Goal: Obtain resource: Download file/media

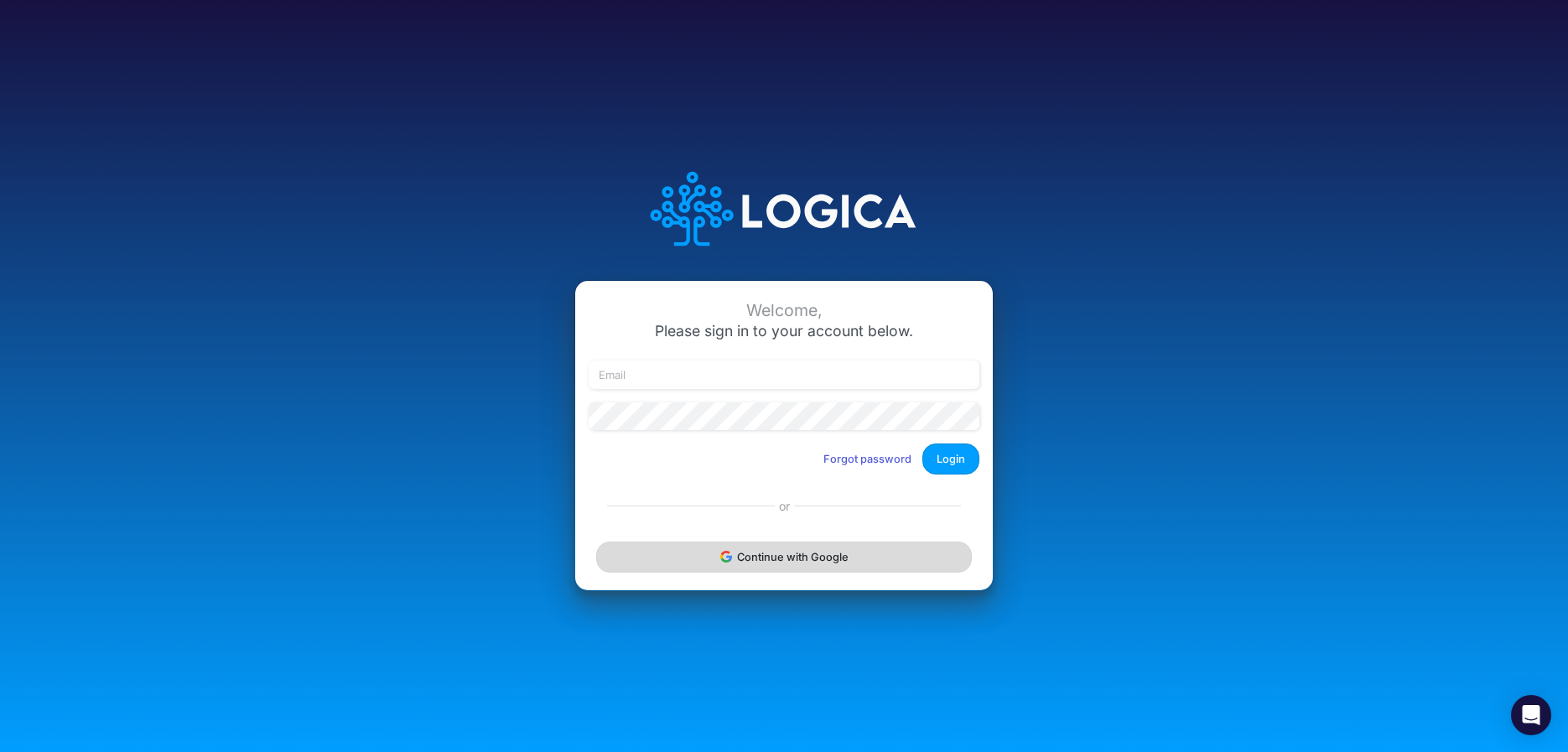
click at [677, 566] on button "Continue with Google" at bounding box center [784, 557] width 375 height 31
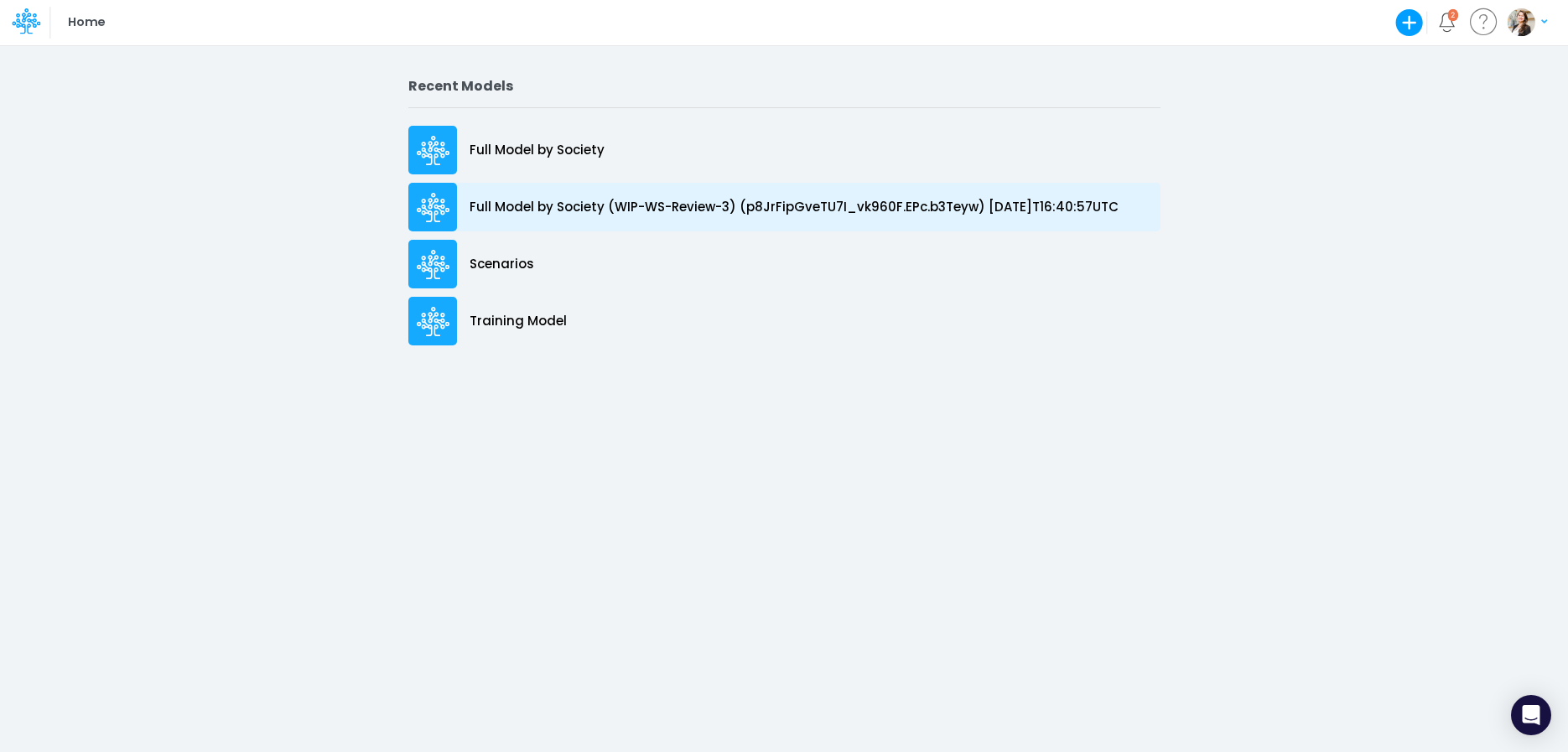
click at [544, 218] on div "Full Model by Society (WIP-WS-Review-3) (p8JrFipGveTU7I_vk960F.EPc.b3Teyw) [DAT…" at bounding box center [784, 207] width 752 height 49
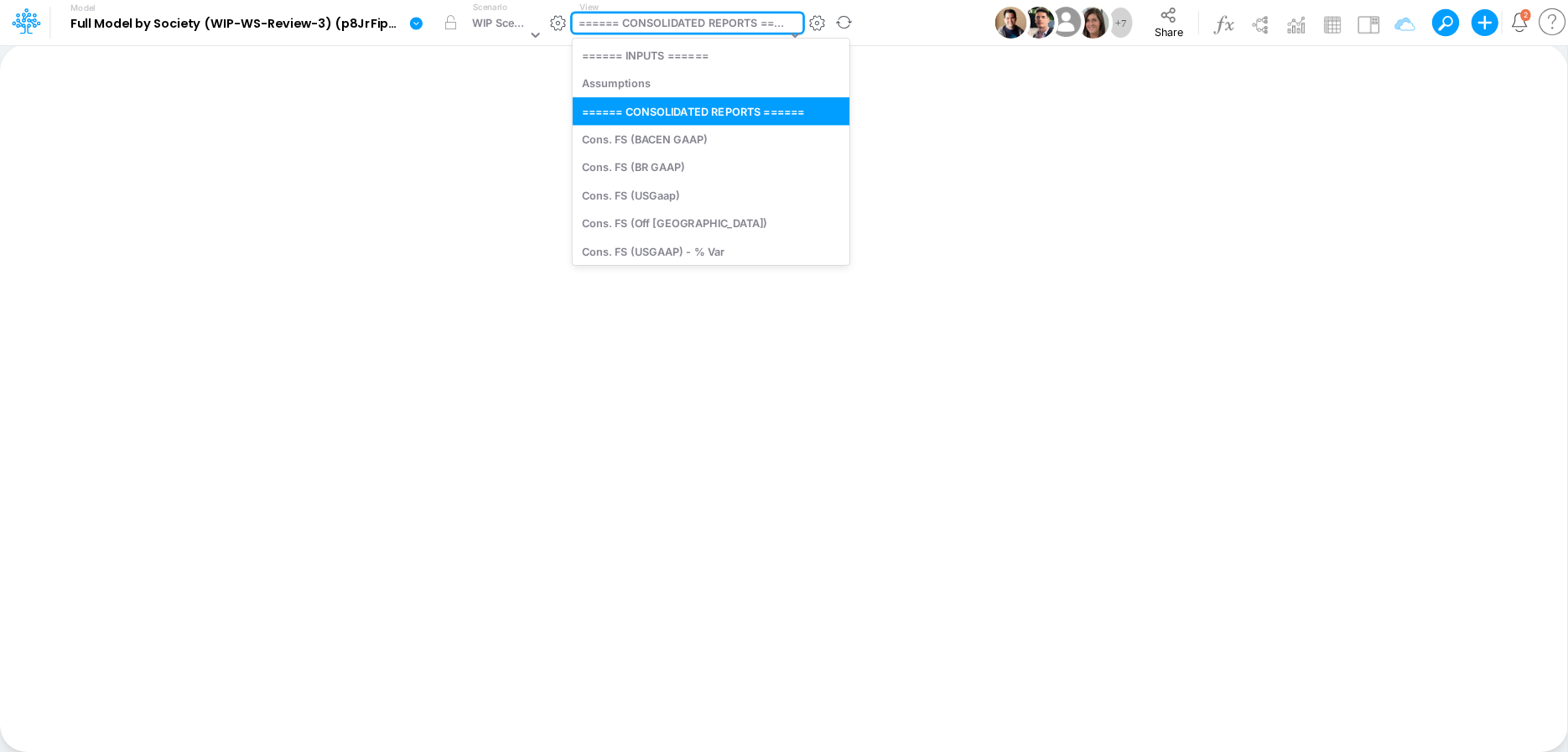
click at [635, 24] on div "====== CONSOLIDATED REPORTS ======" at bounding box center [682, 25] width 208 height 19
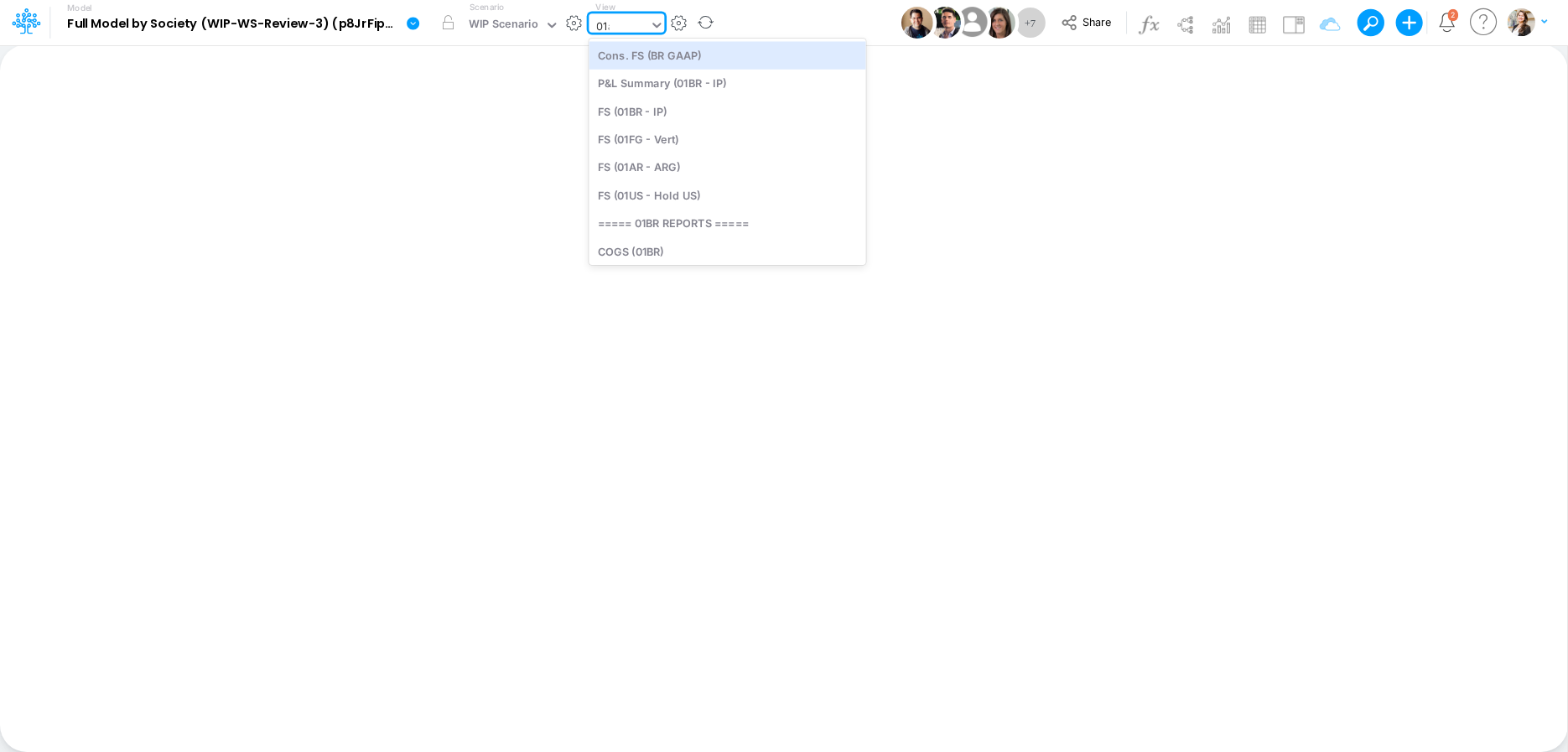
type input "01ar"
click at [646, 64] on div "FS (01AR - ARG)" at bounding box center [701, 55] width 226 height 28
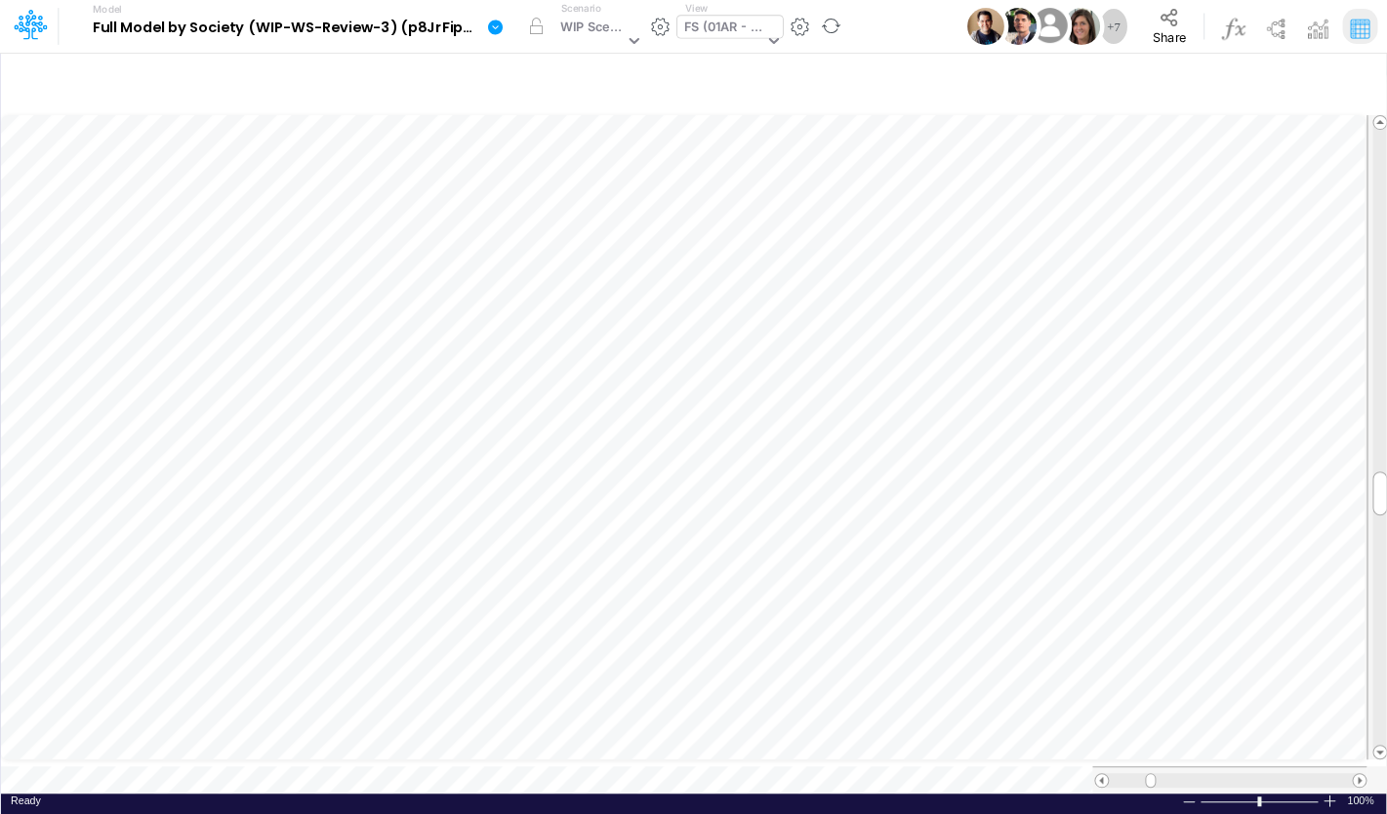
scroll to position [8, 63]
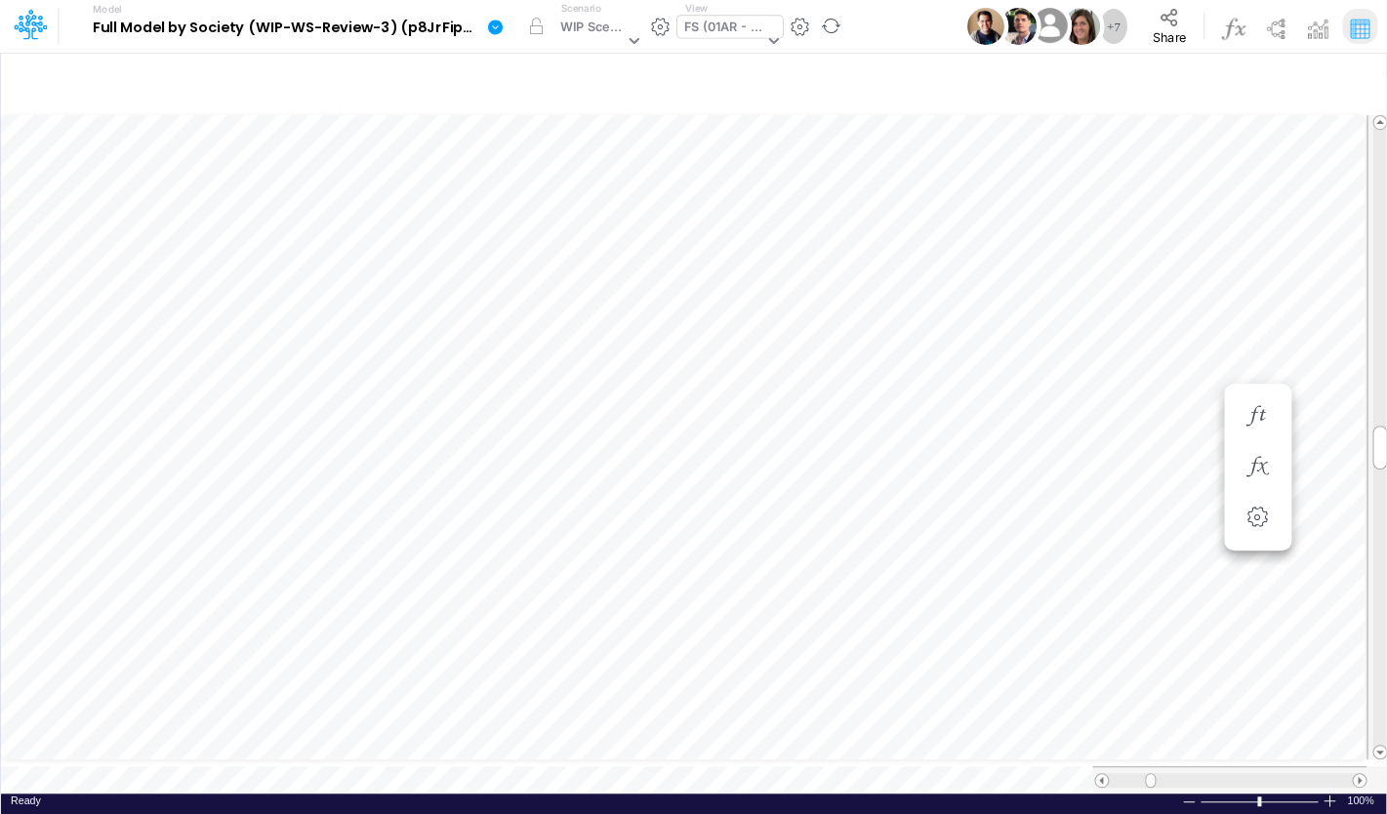
scroll to position [8, 65]
click at [493, 27] on icon at bounding box center [495, 28] width 18 height 18
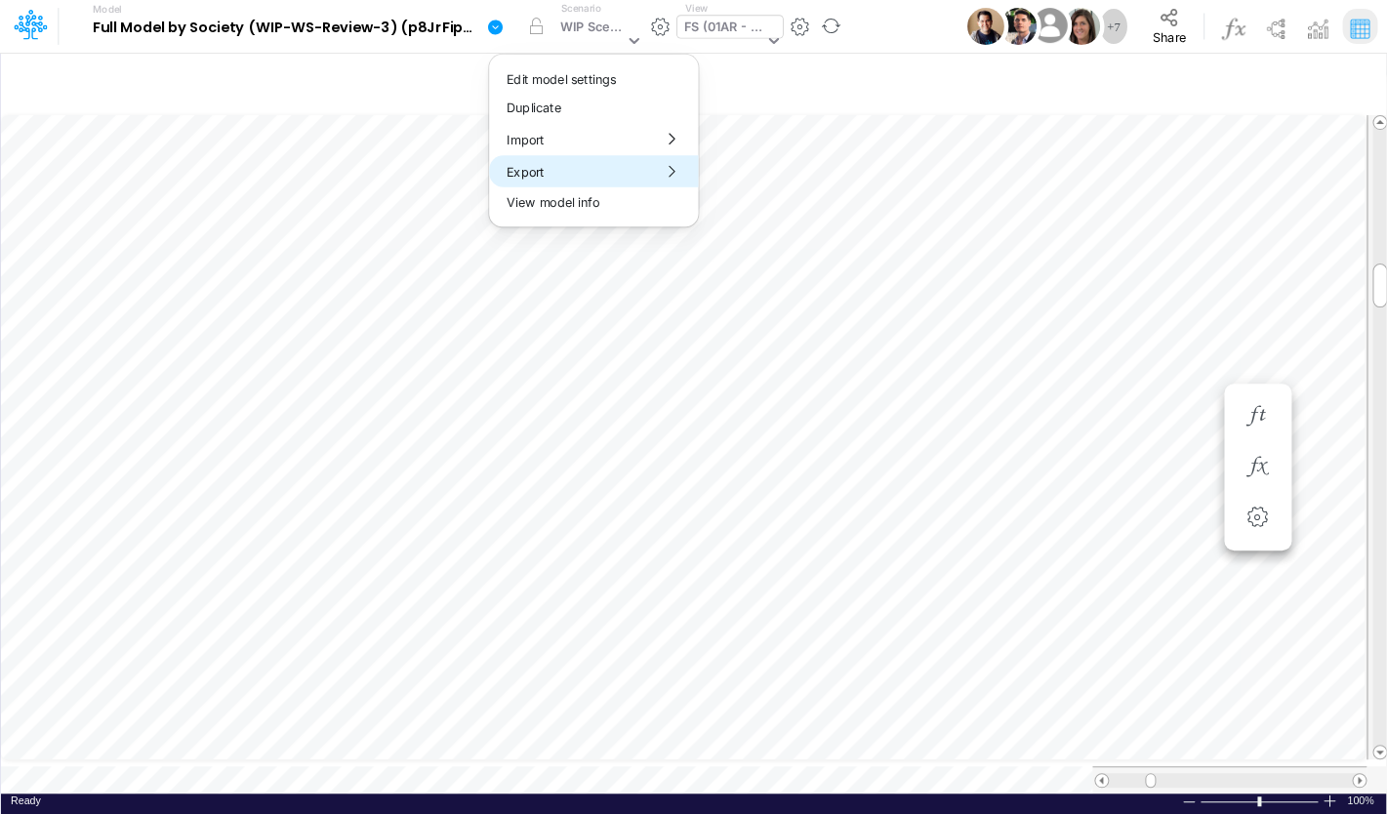
click at [514, 174] on button "Export" at bounding box center [593, 171] width 209 height 32
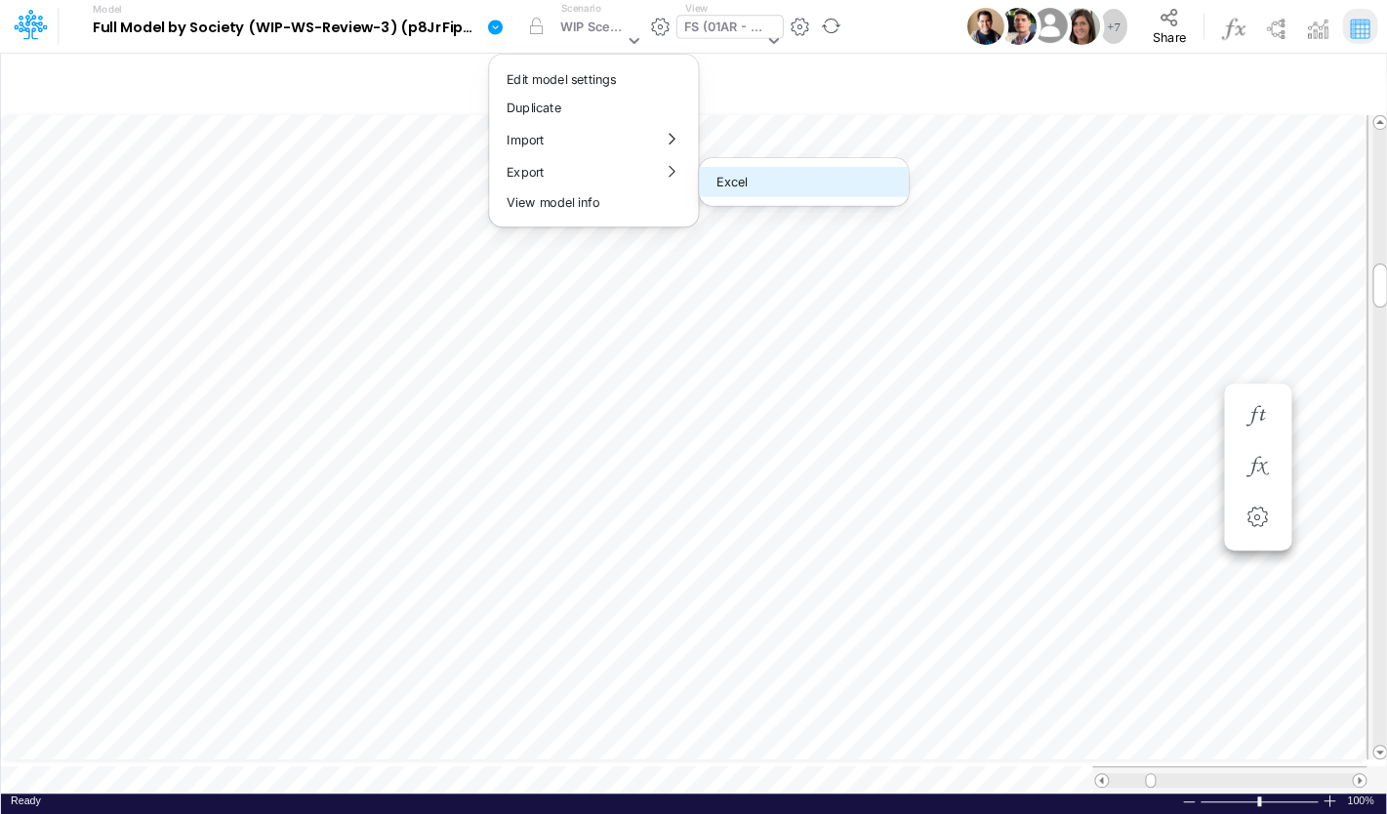
click at [765, 174] on button "Excel" at bounding box center [803, 182] width 209 height 30
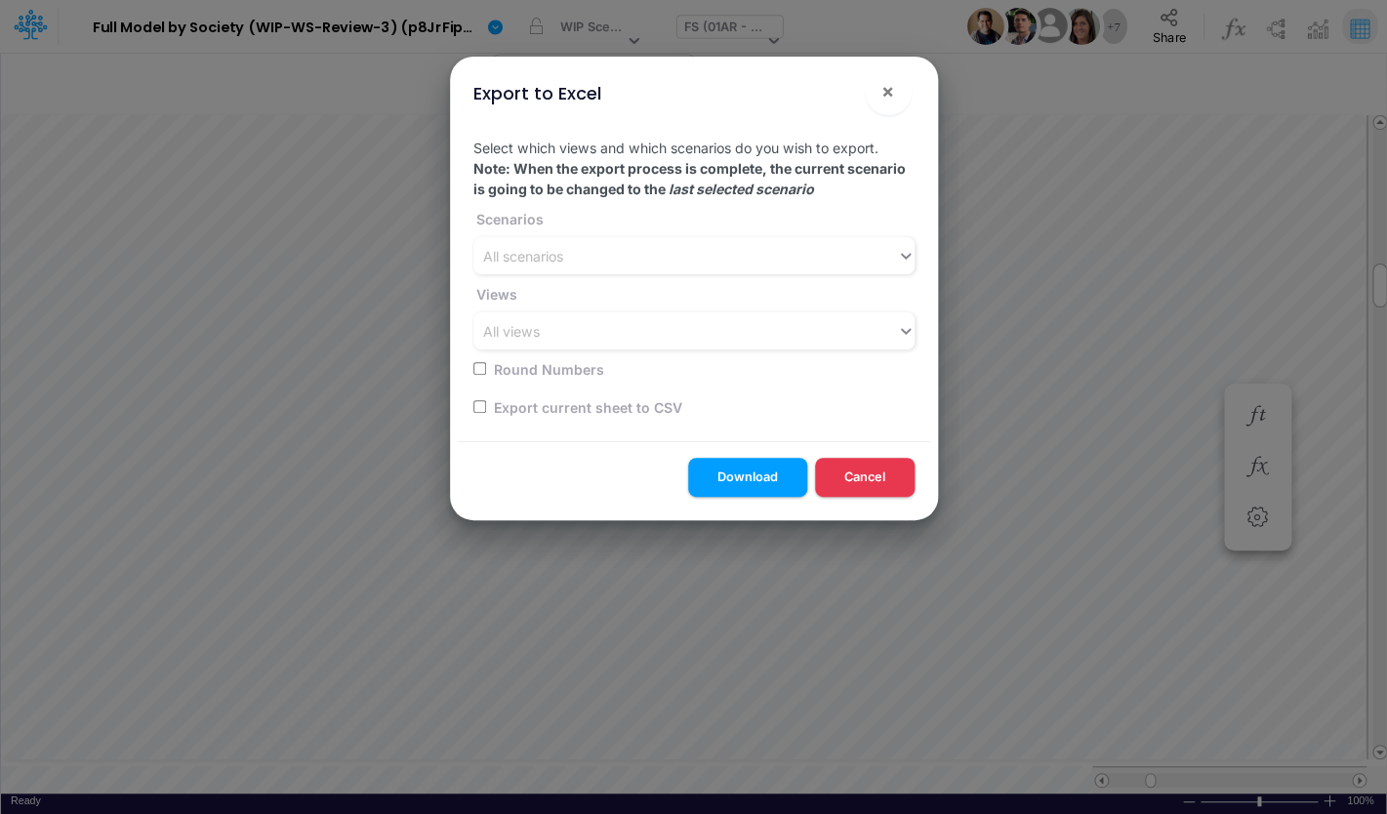
click at [487, 413] on div "Export current sheet to CSV" at bounding box center [687, 406] width 429 height 38
click at [480, 410] on input "checkbox" at bounding box center [479, 406] width 13 height 13
checkbox input "true"
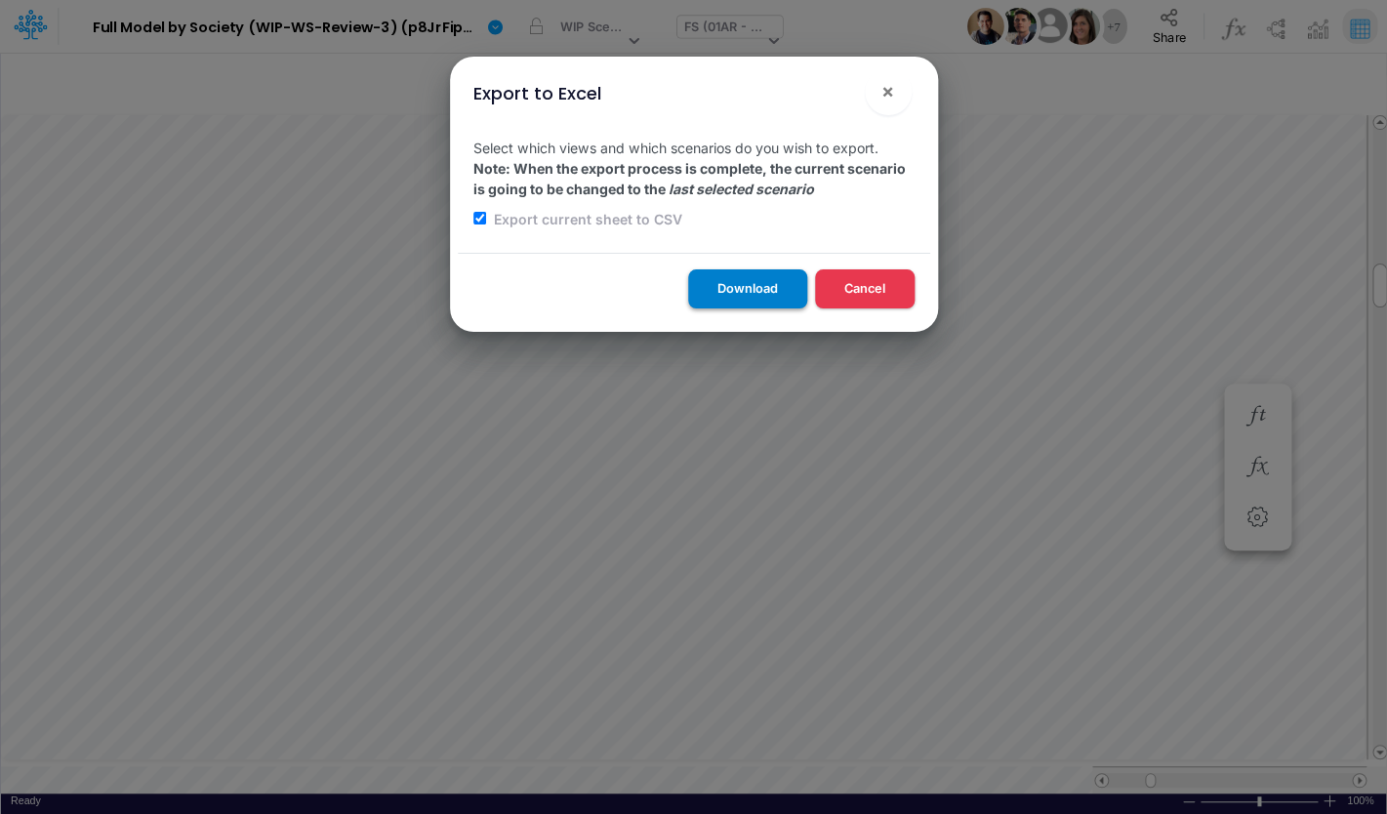
click at [760, 300] on button "Download" at bounding box center [747, 288] width 119 height 38
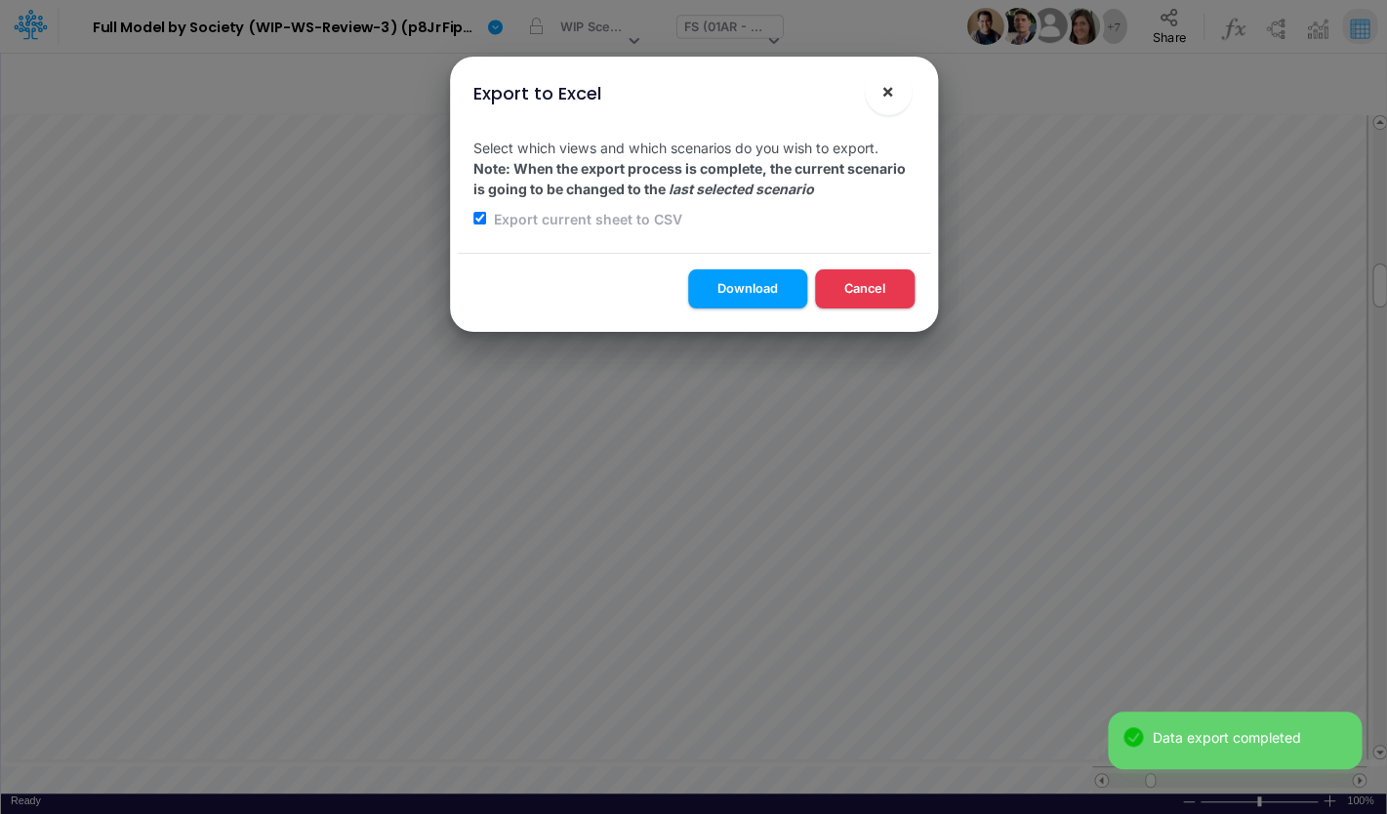
click at [892, 93] on span "×" at bounding box center [887, 90] width 13 height 23
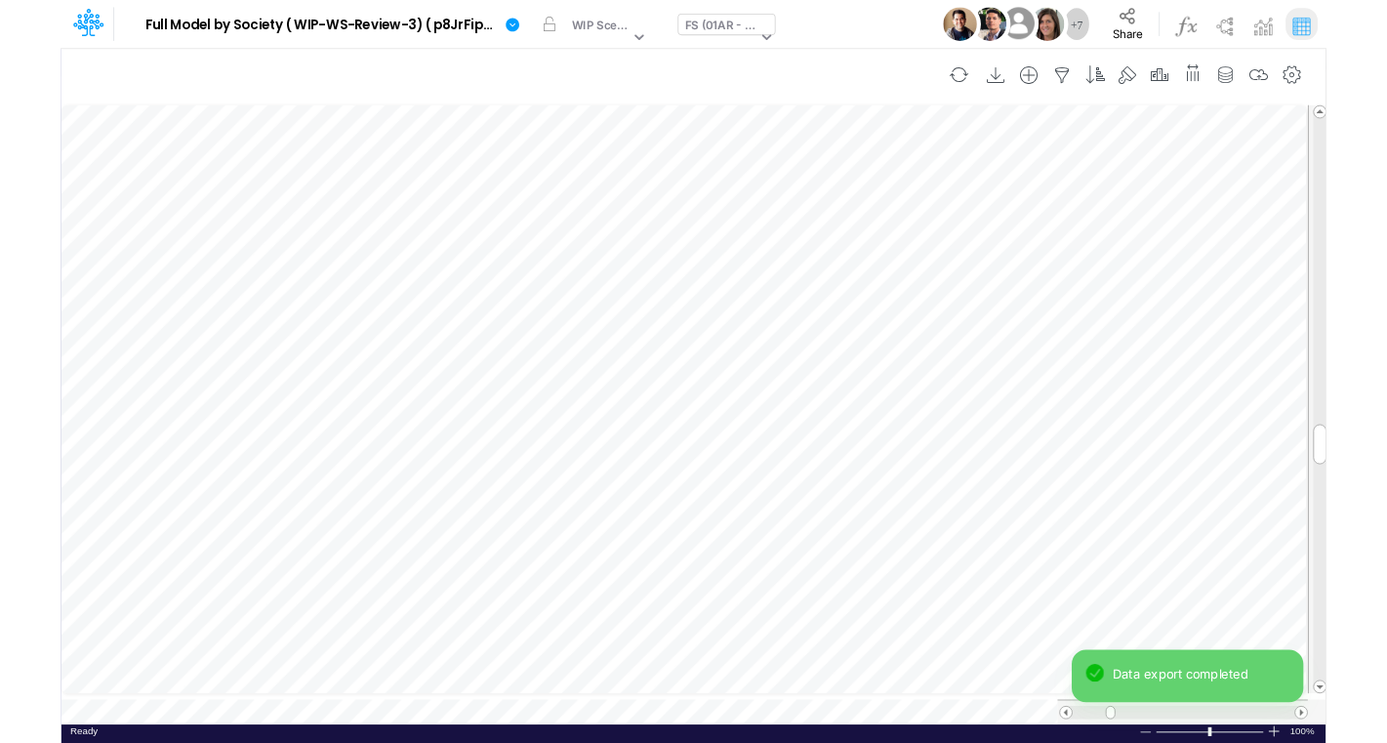
scroll to position [16, 31]
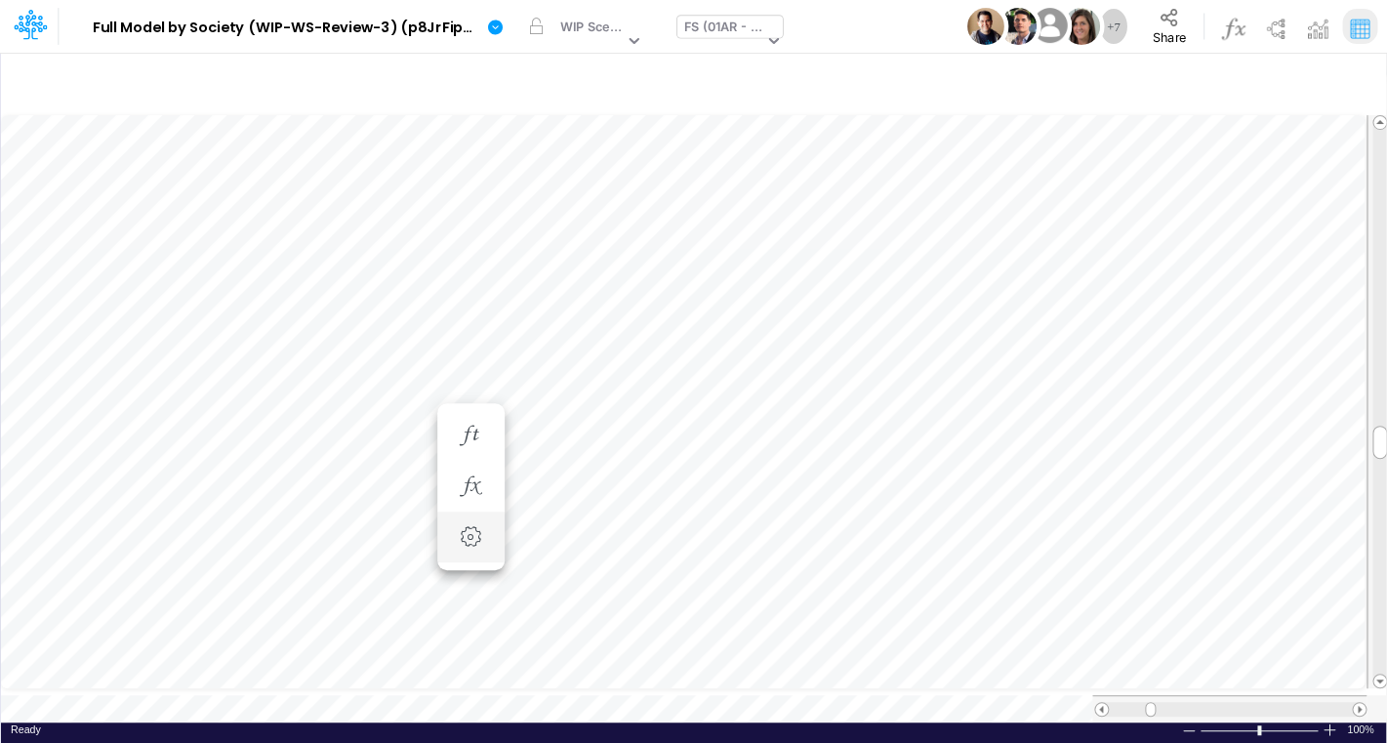
scroll to position [8, 34]
click at [701, 26] on div "FS (01AR - ARG)" at bounding box center [723, 29] width 79 height 22
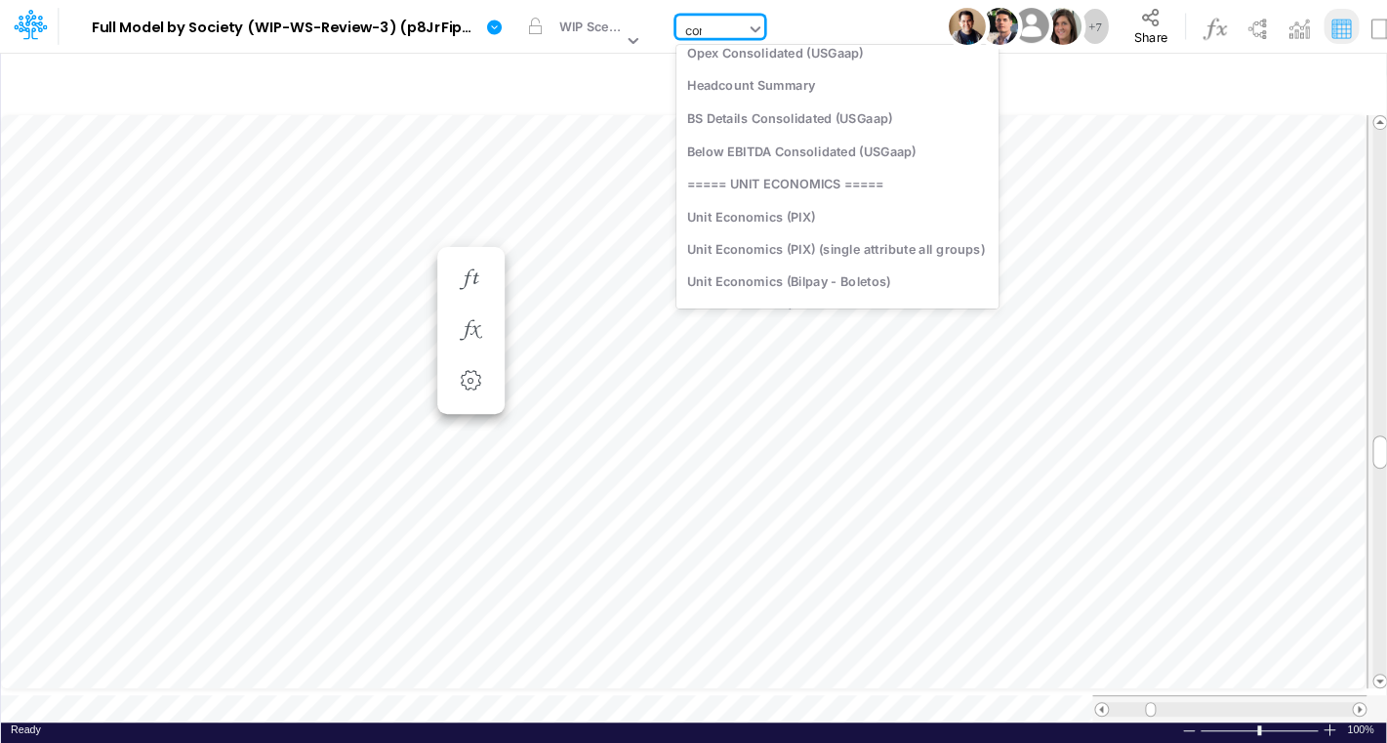
scroll to position [194, 0]
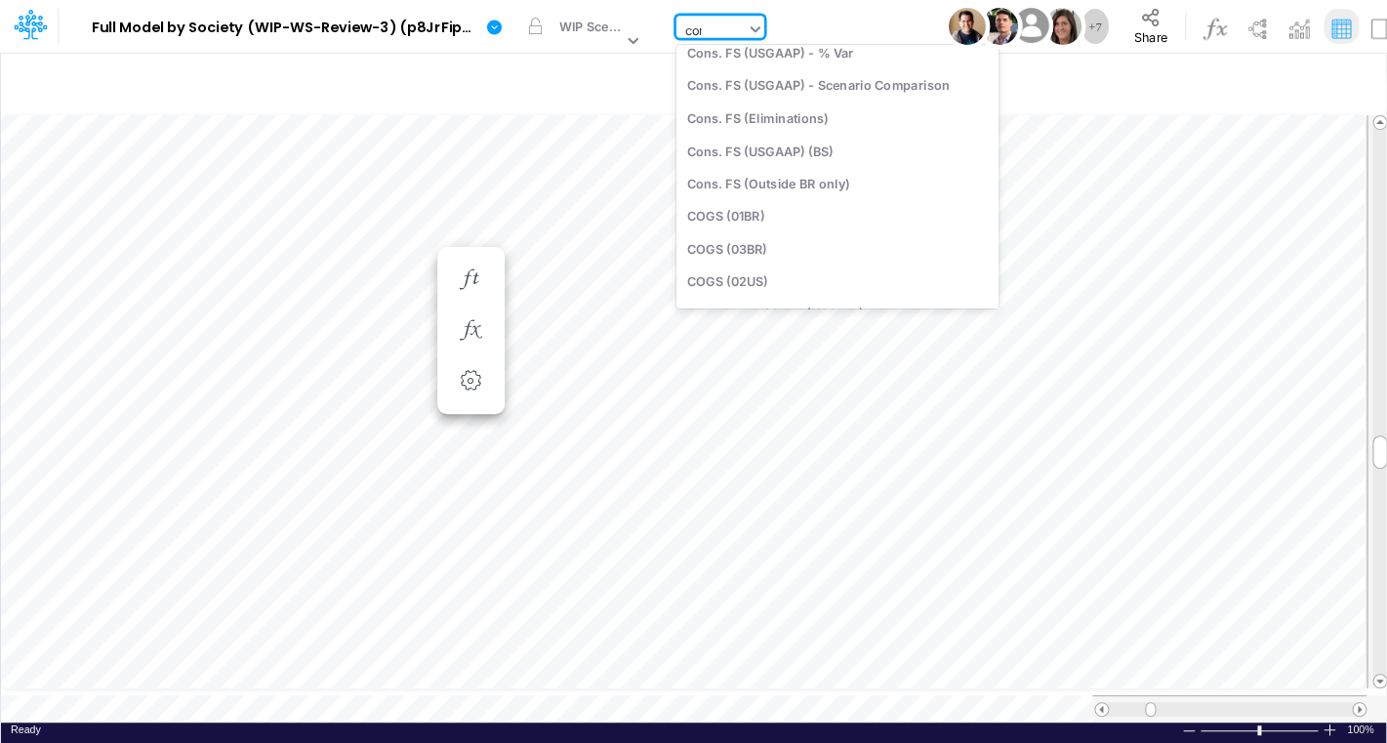
type input "cons"
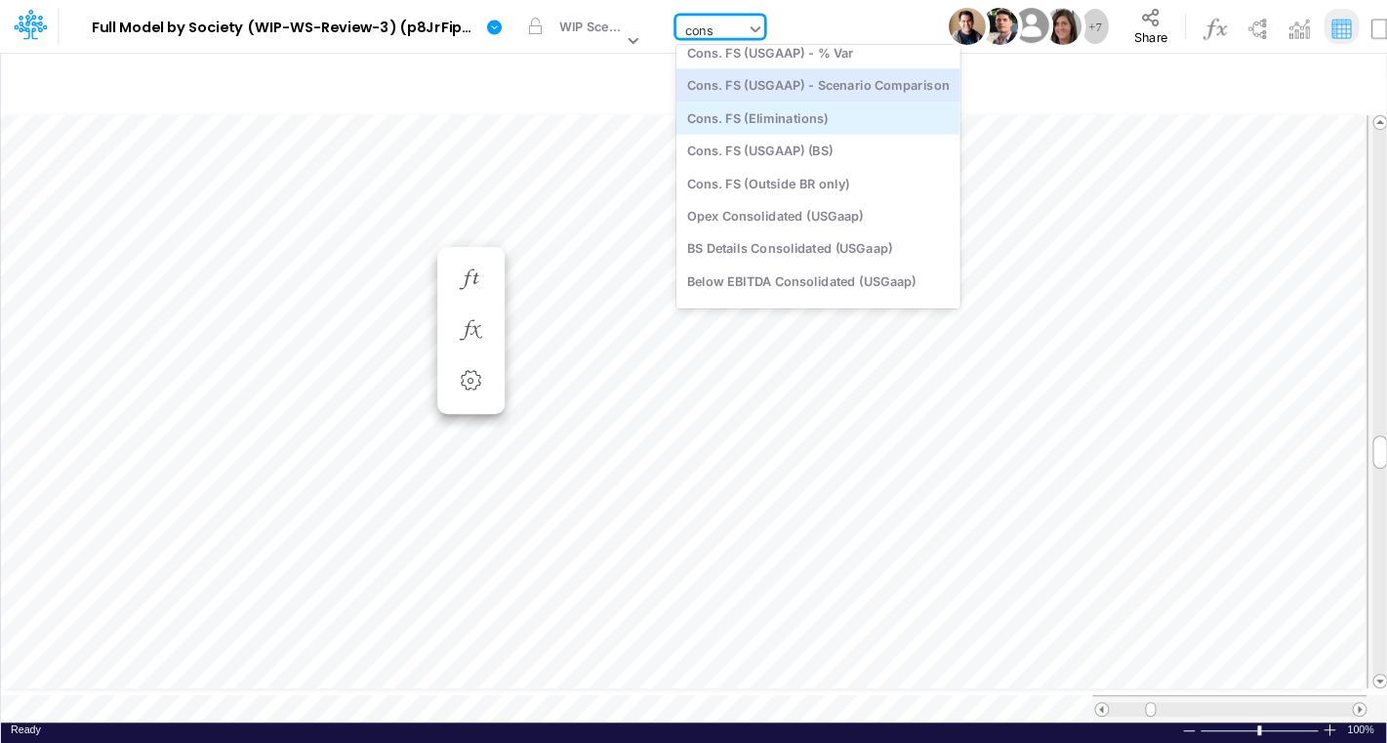
scroll to position [0, 0]
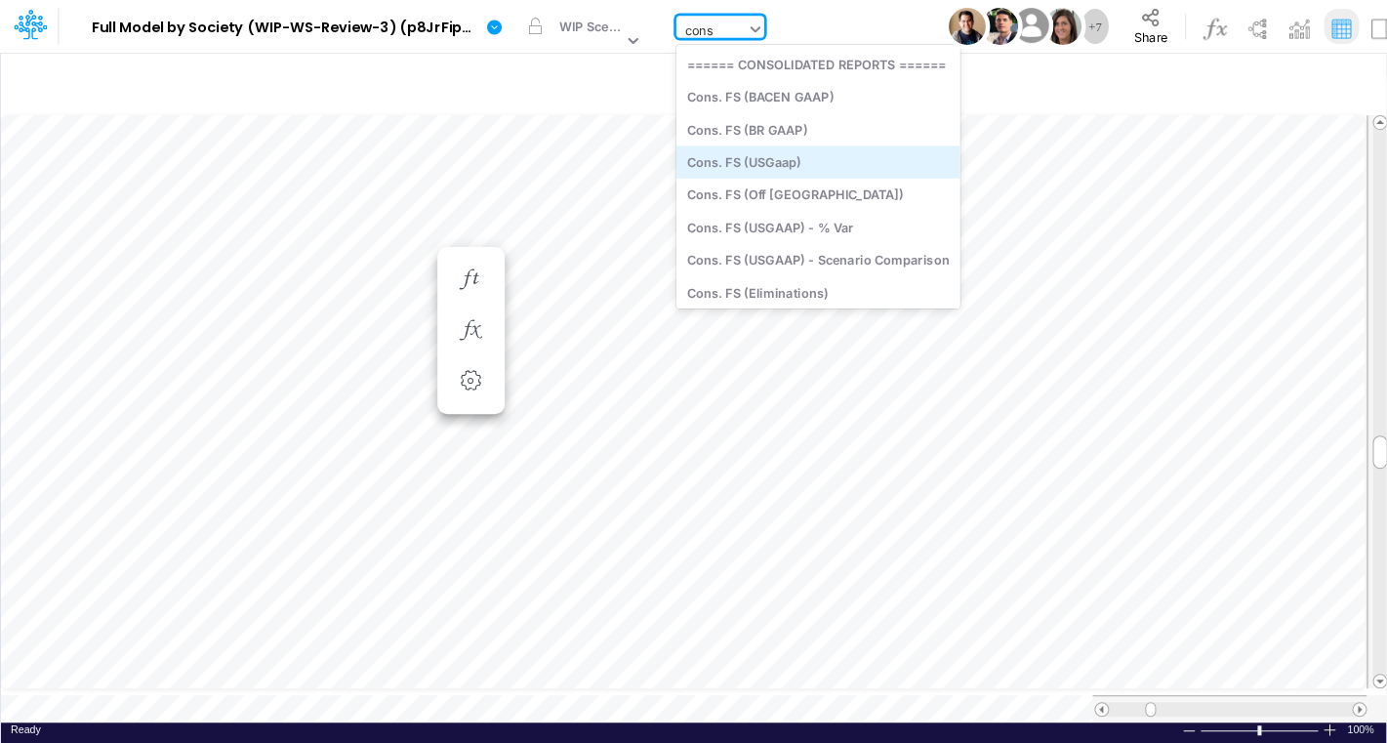
click at [806, 162] on div "Cons. FS (USGaap)" at bounding box center [818, 161] width 284 height 32
type input "Consolidated FS - USGAAP"
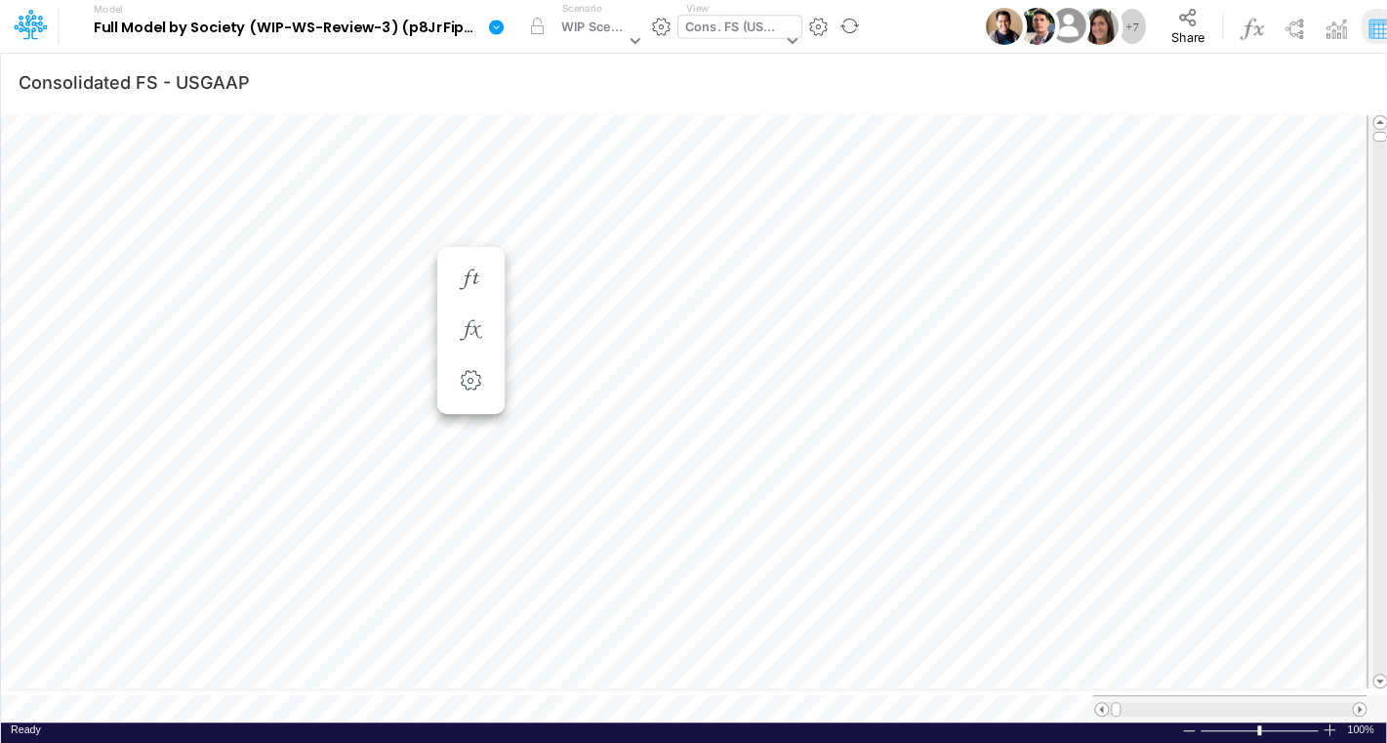
click at [496, 32] on icon at bounding box center [496, 27] width 15 height 15
click at [525, 179] on button "Export" at bounding box center [594, 171] width 209 height 32
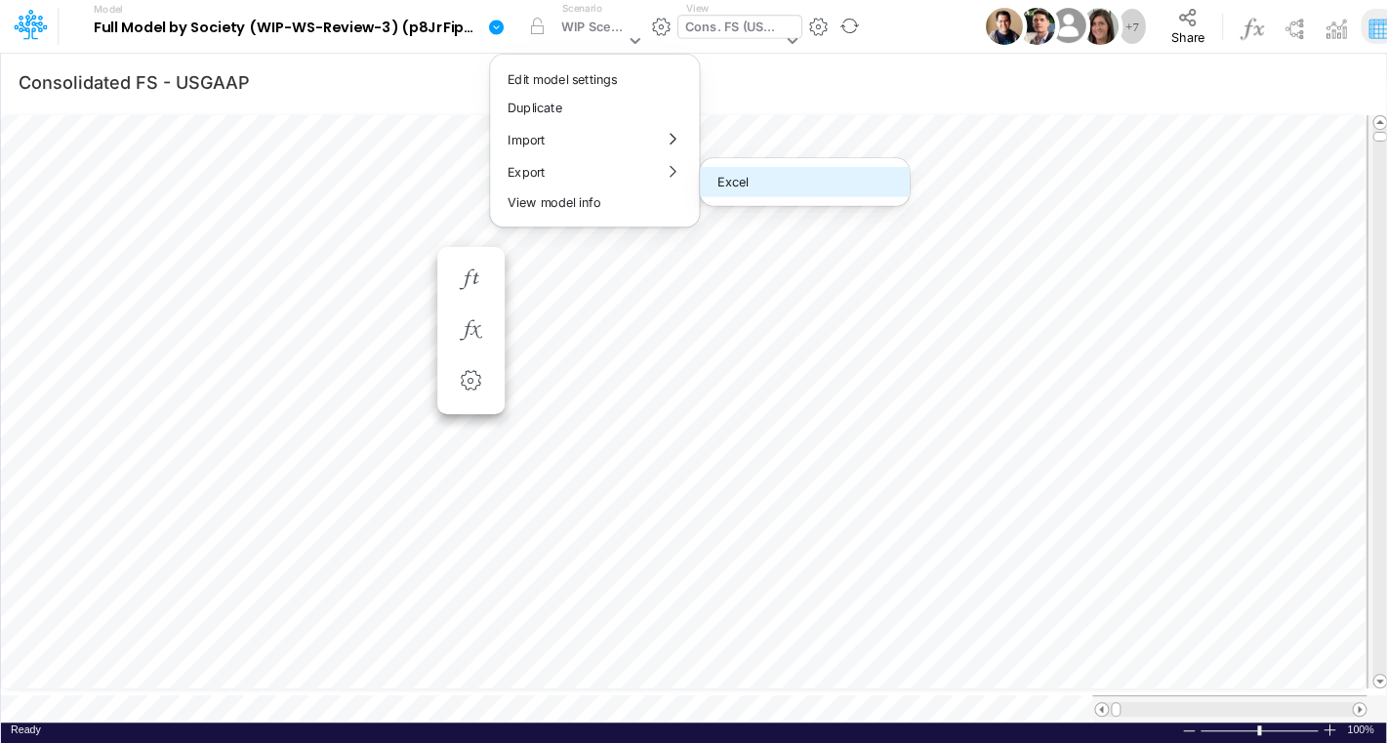
click at [821, 183] on button "Excel" at bounding box center [804, 182] width 209 height 30
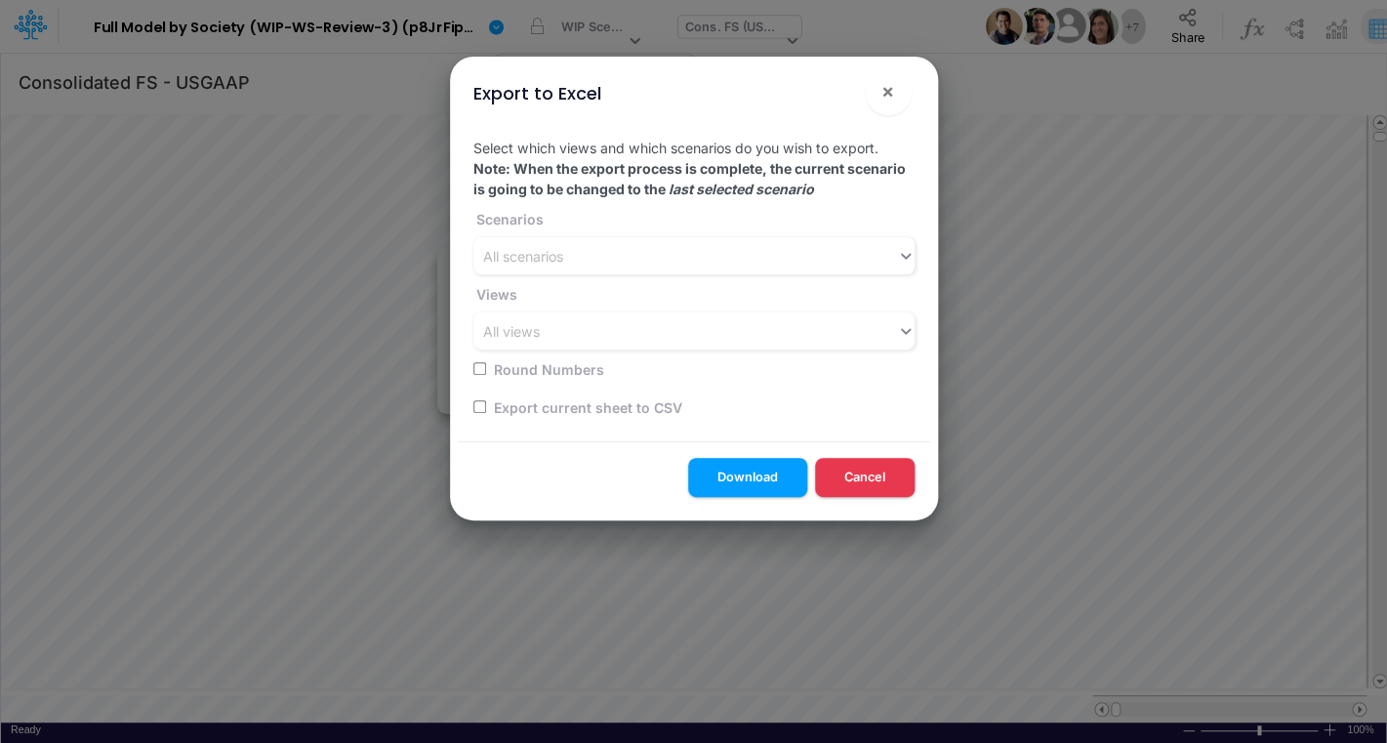
click at [507, 411] on label "Export current sheet to CSV" at bounding box center [586, 407] width 191 height 20
click at [485, 409] on input "checkbox" at bounding box center [479, 406] width 13 height 13
checkbox input "true"
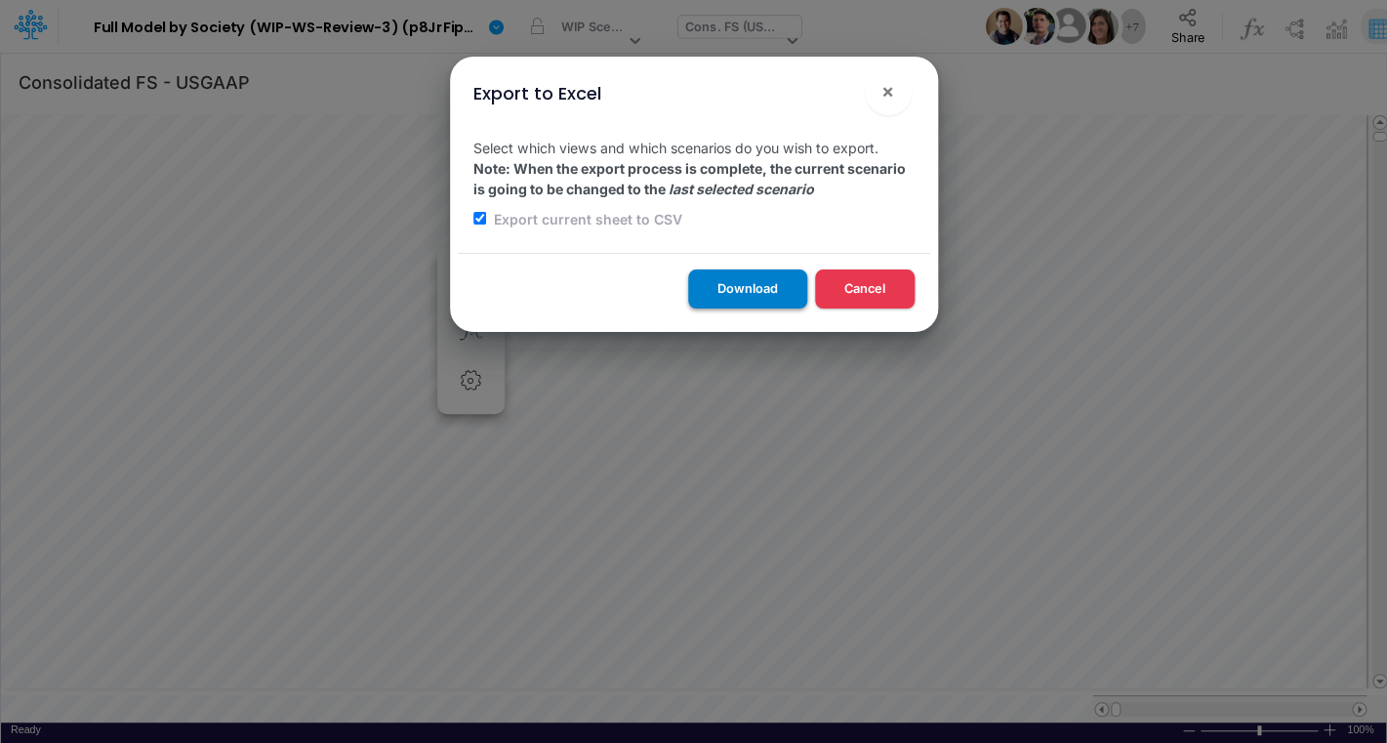
click at [728, 298] on button "Download" at bounding box center [747, 288] width 119 height 38
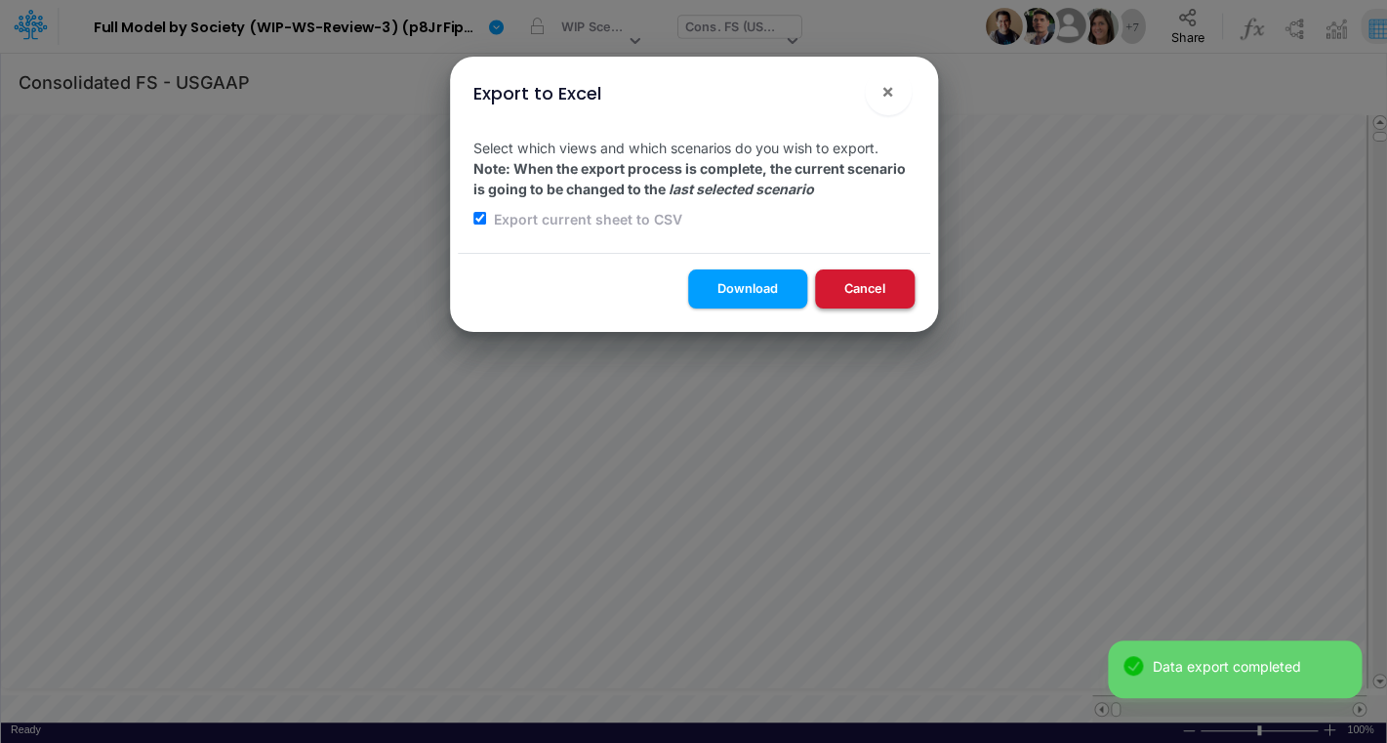
click at [878, 291] on button "Cancel" at bounding box center [865, 288] width 100 height 38
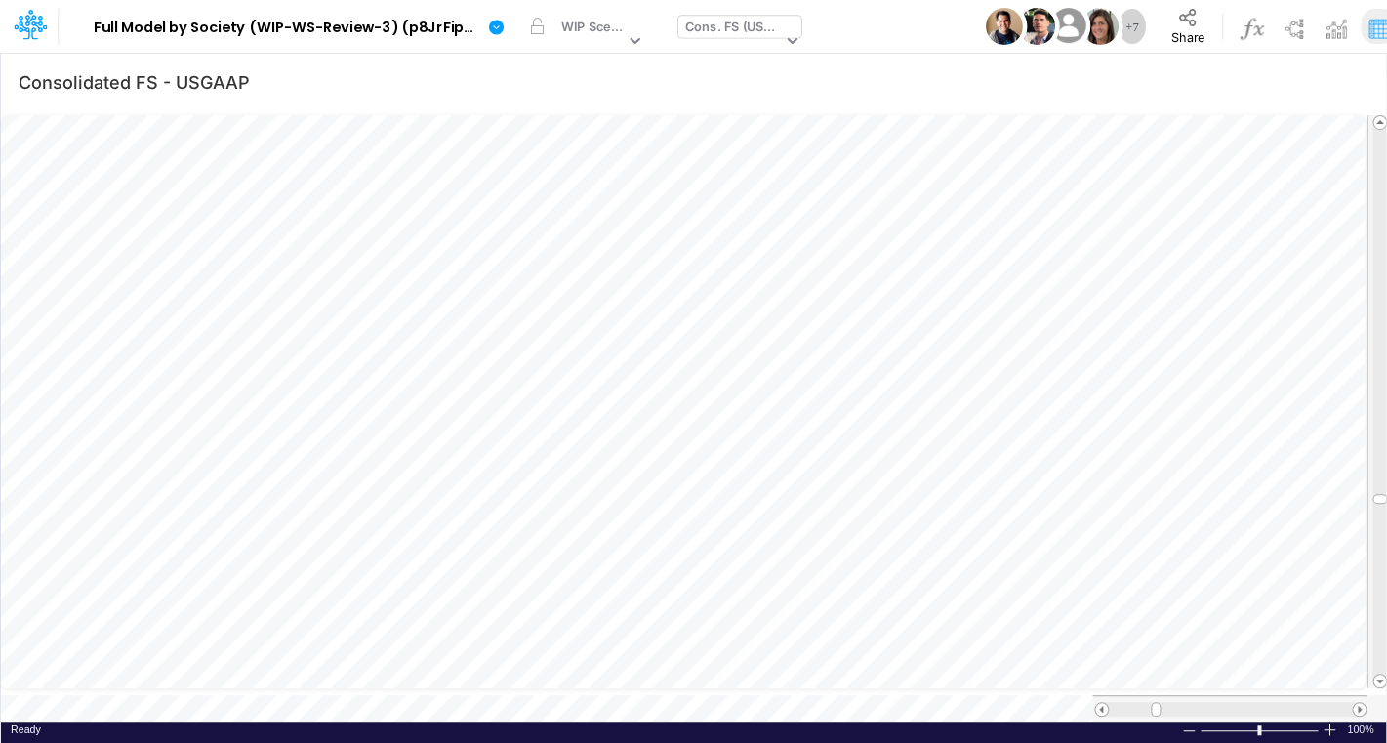
scroll to position [8, 37]
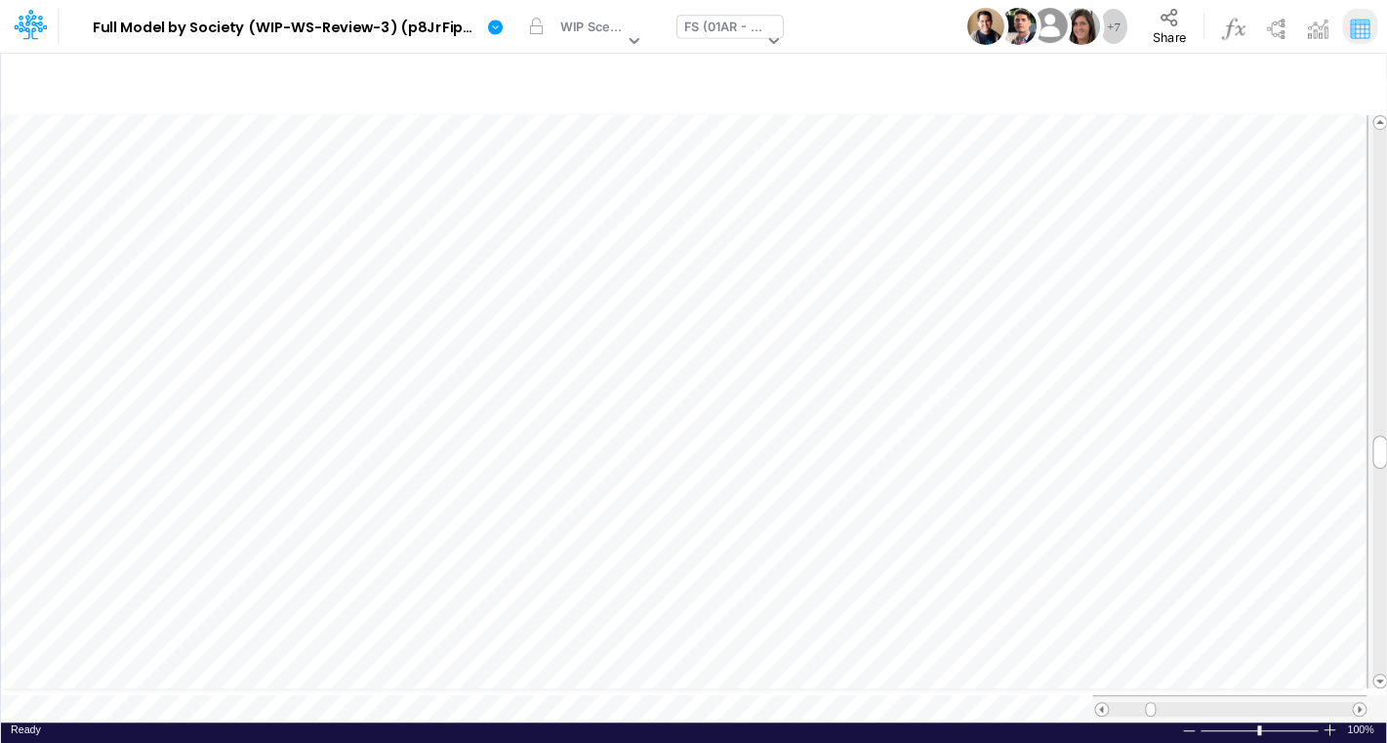
scroll to position [8, 20]
type input "Consolidated FS - USGAAP"
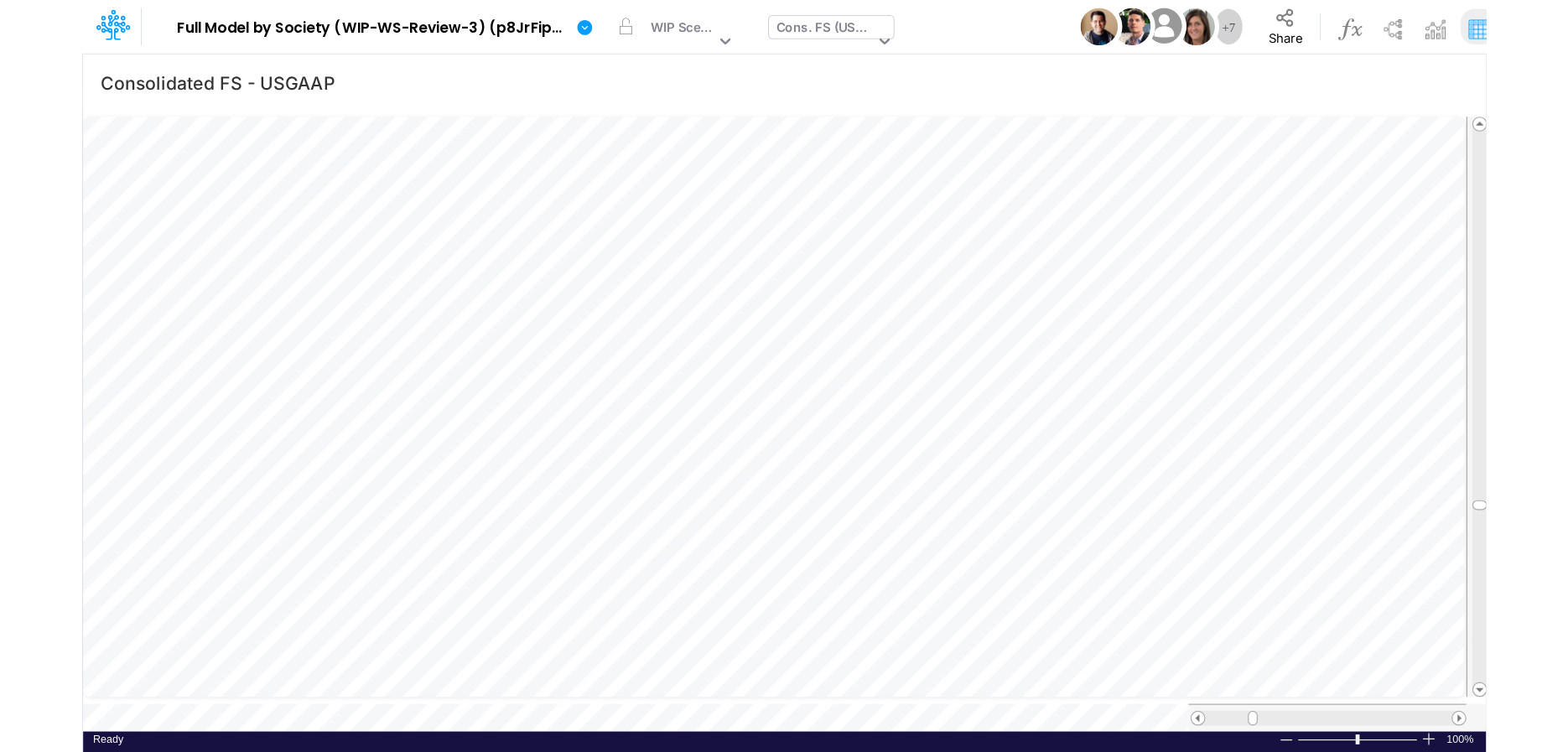
scroll to position [7, 32]
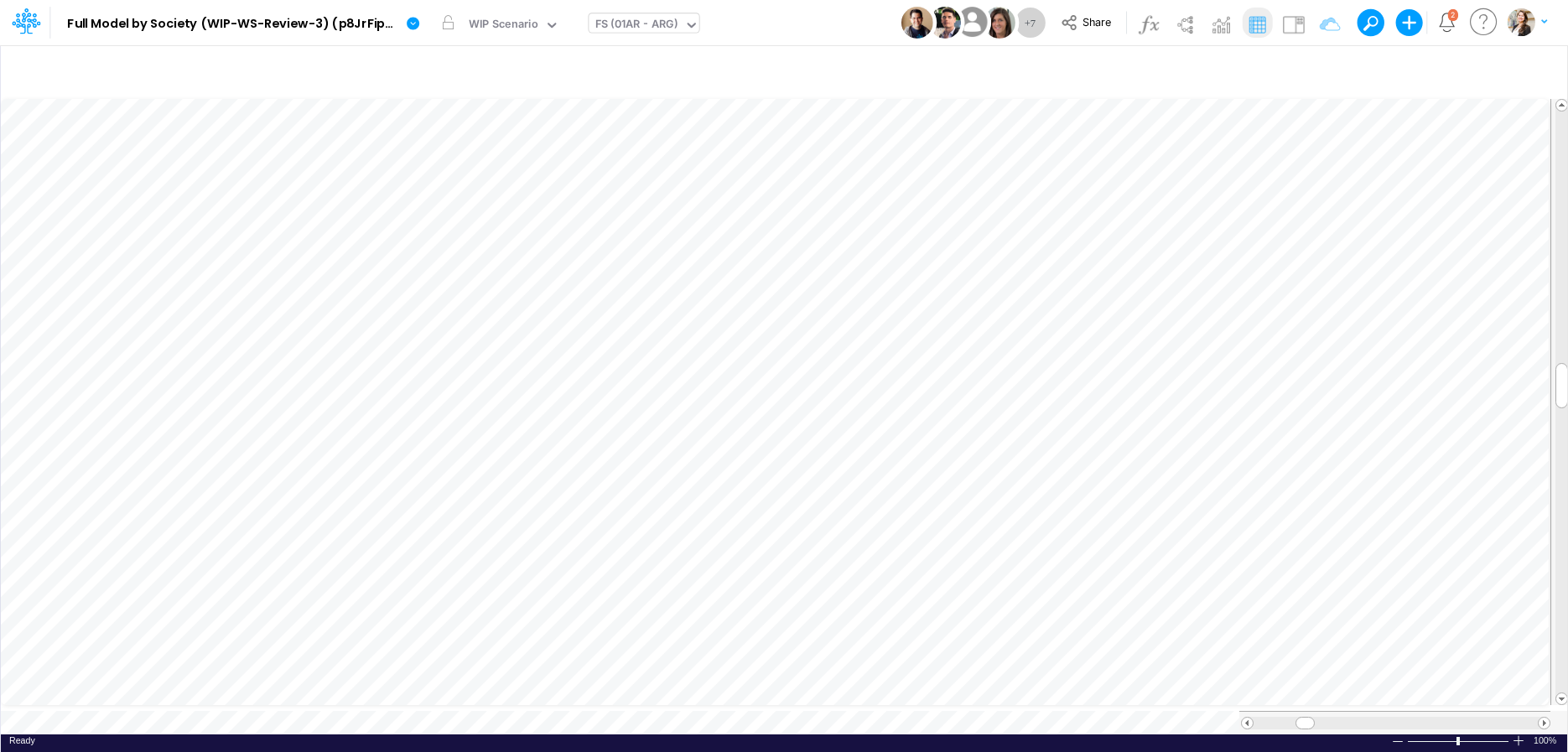
scroll to position [7, 17]
click at [627, 28] on div "FS (01AR - ARG)" at bounding box center [637, 26] width 83 height 19
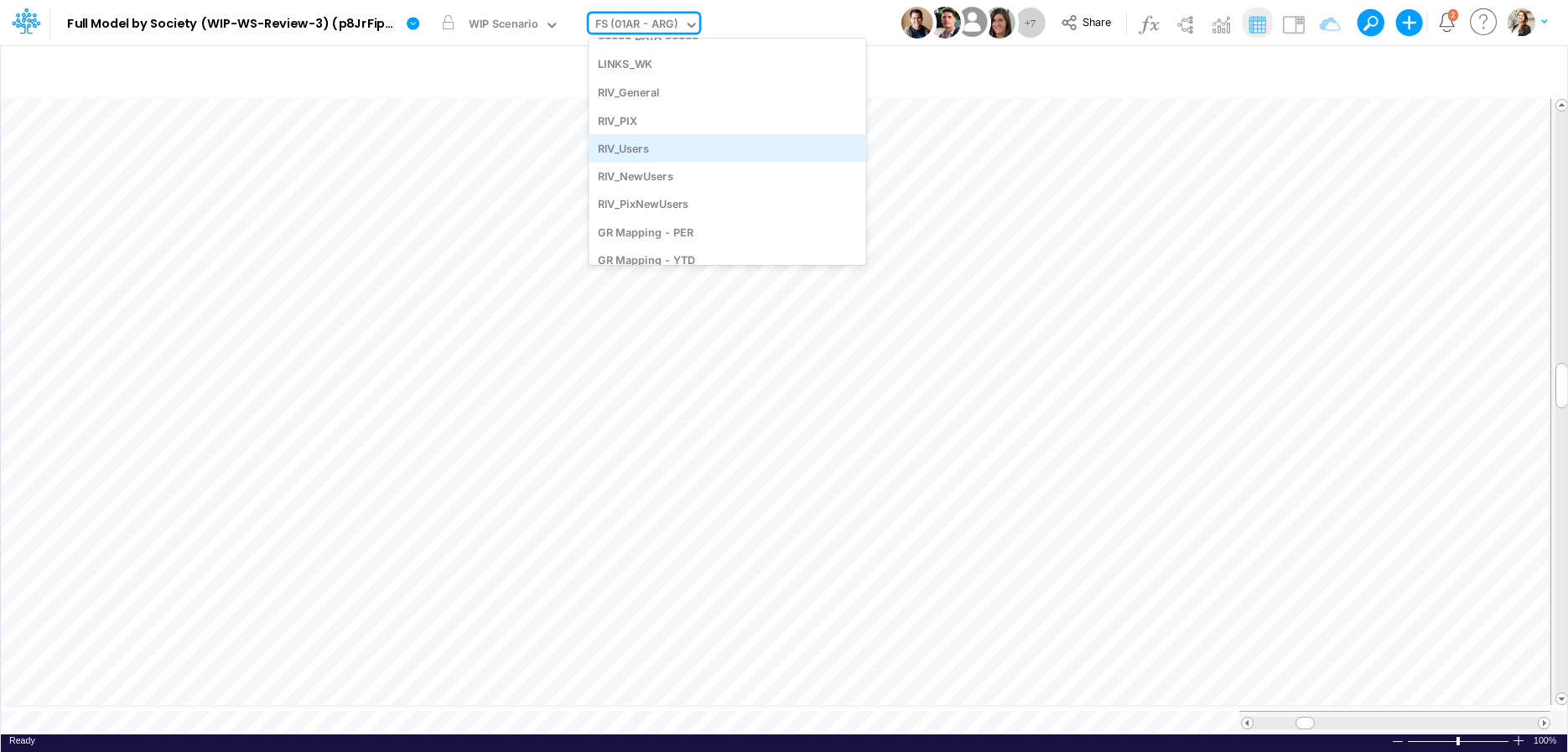
scroll to position [2763, 0]
